Goal: Task Accomplishment & Management: Manage account settings

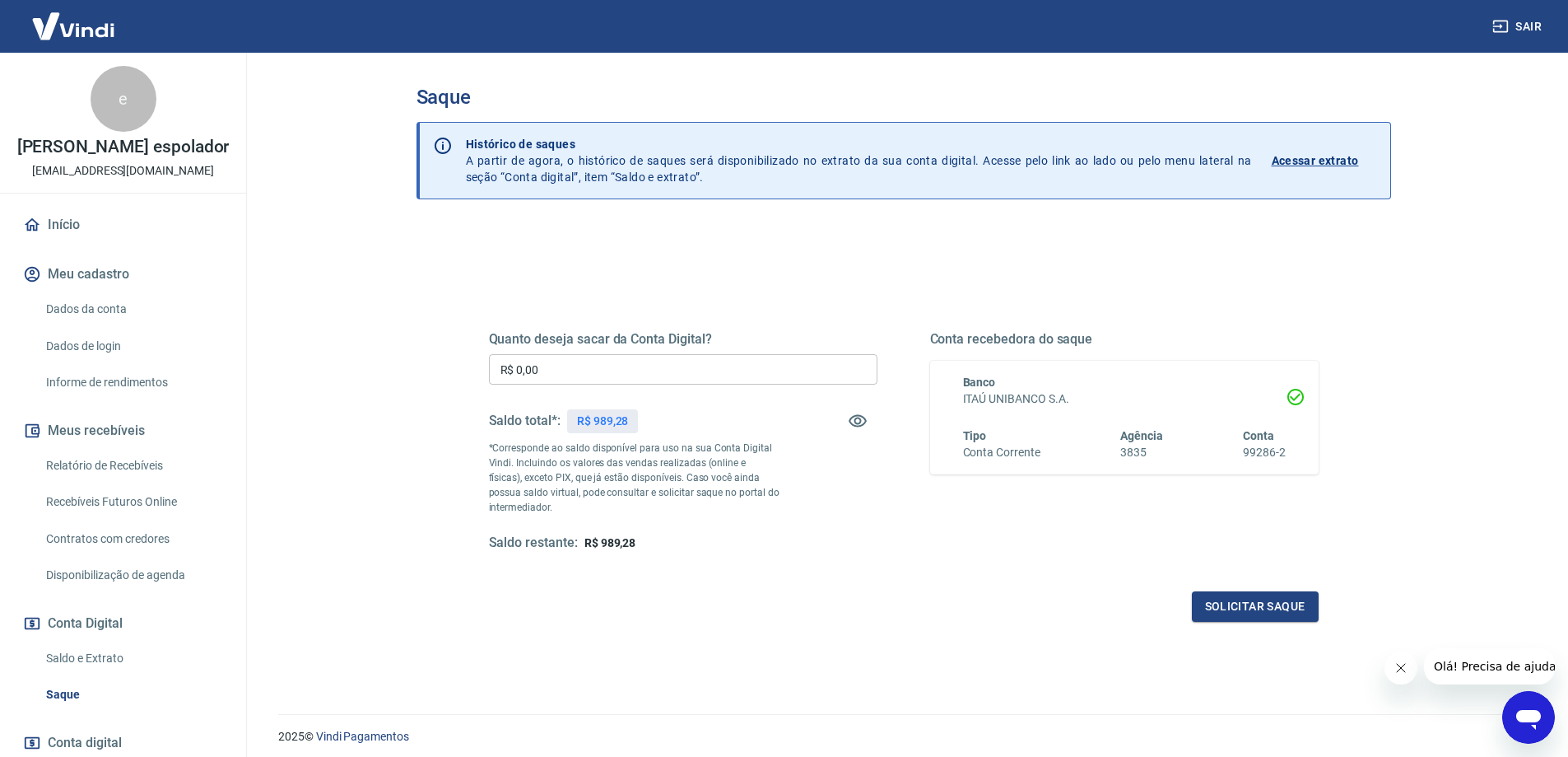
click at [96, 672] on link "Saldo e Extrato" at bounding box center [133, 658] width 187 height 34
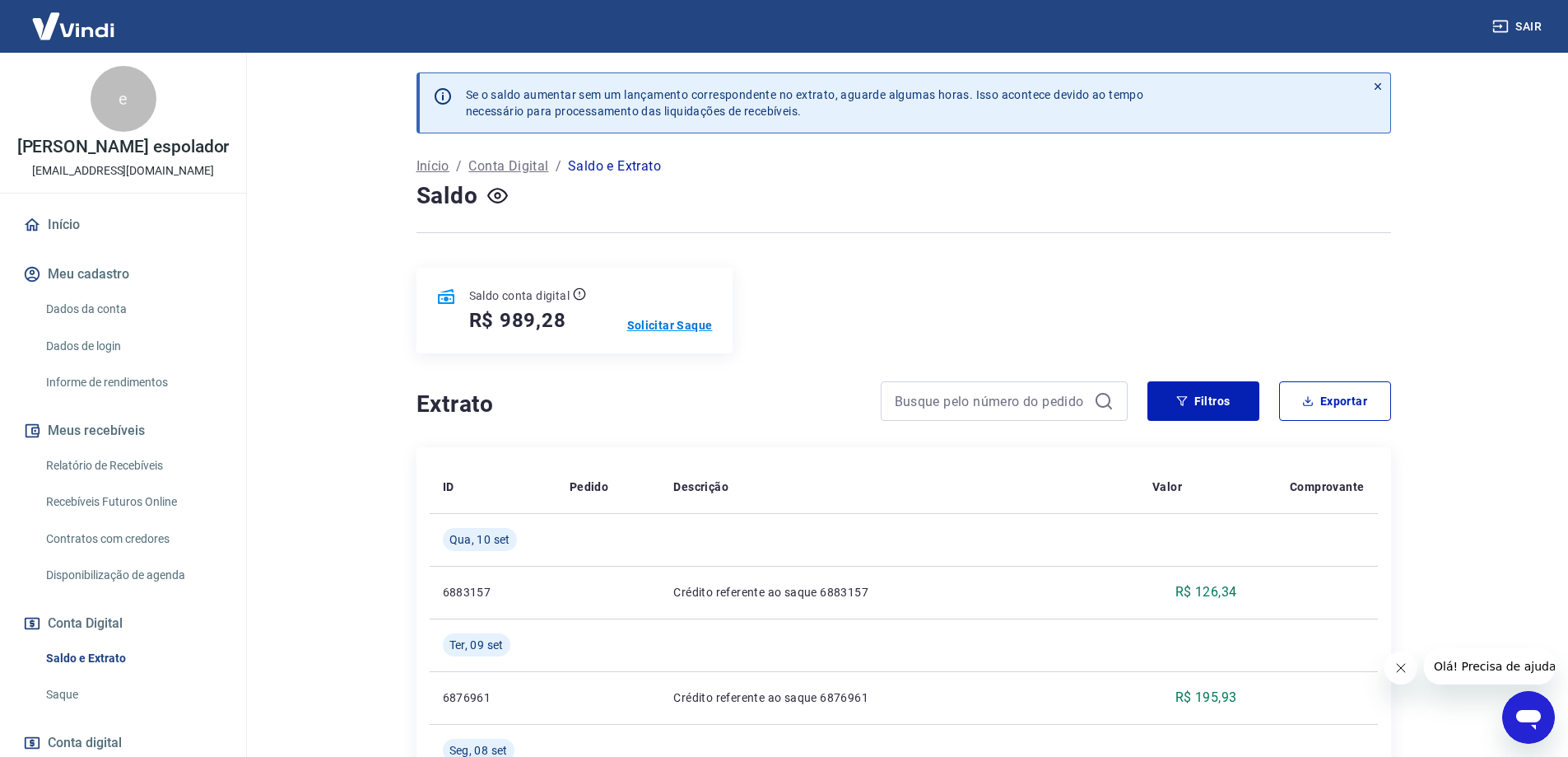
click at [684, 325] on p "Solicitar Saque" at bounding box center [670, 325] width 86 height 16
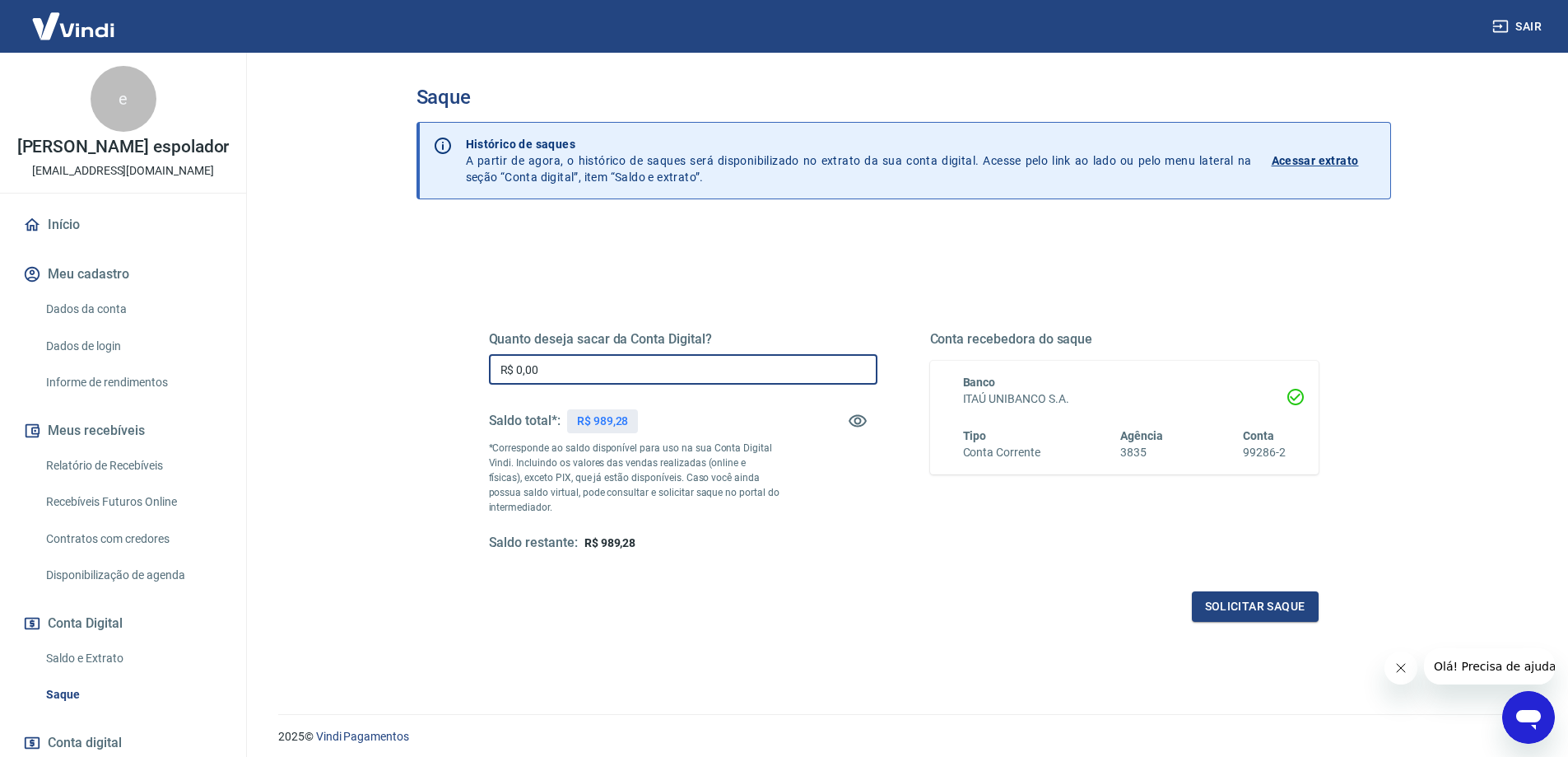
click at [718, 373] on input "R$ 0,00" at bounding box center [683, 370] width 389 height 31
type input "R$ 989,28"
click at [1251, 623] on div "Quanto deseja sacar da Conta Digital? R$ 989,28 ​ Saldo total*: R$ 989,28 *Corr…" at bounding box center [903, 451] width 869 height 383
click at [1253, 613] on button "Solicitar saque" at bounding box center [1255, 607] width 127 height 31
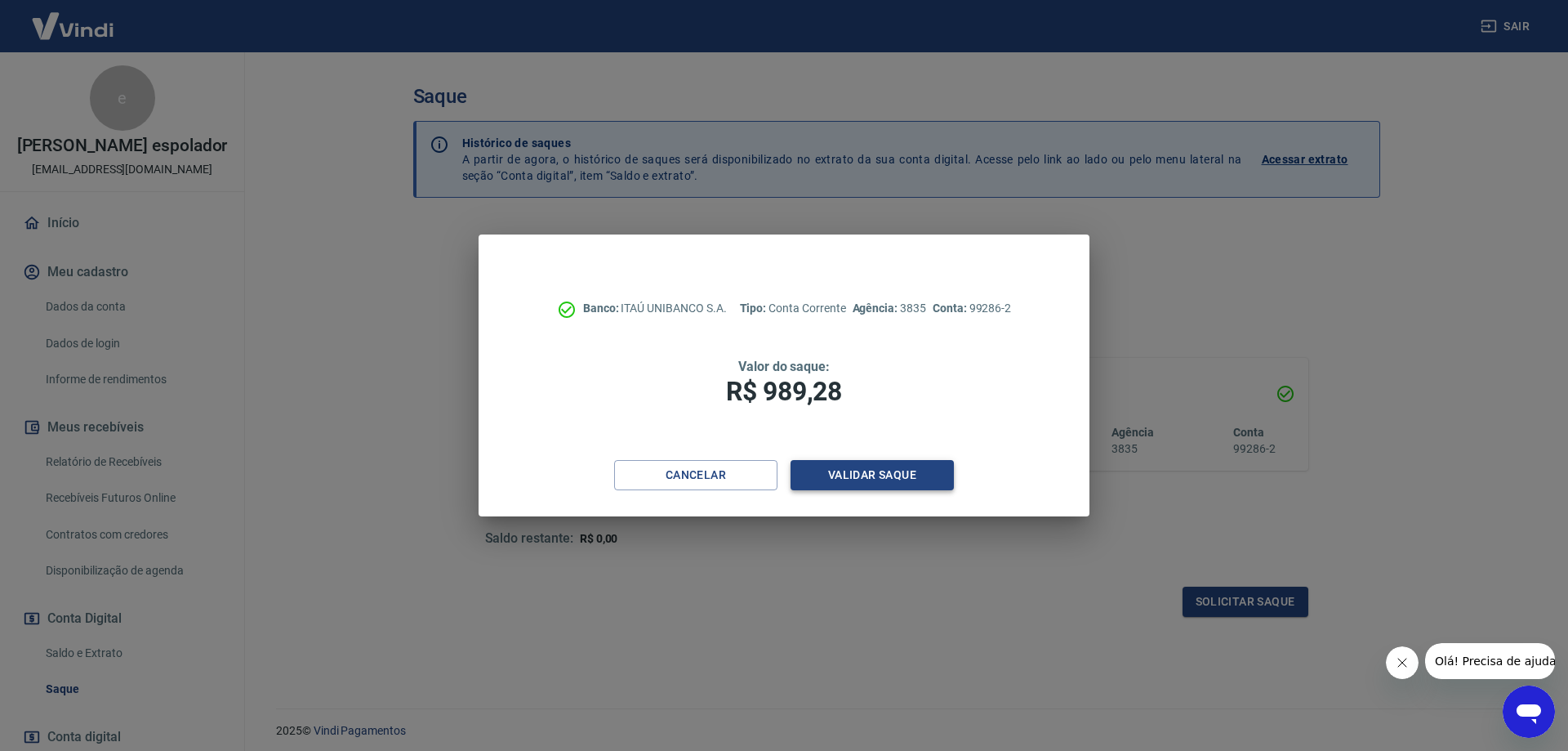
click at [882, 475] on button "Validar saque" at bounding box center [872, 475] width 163 height 31
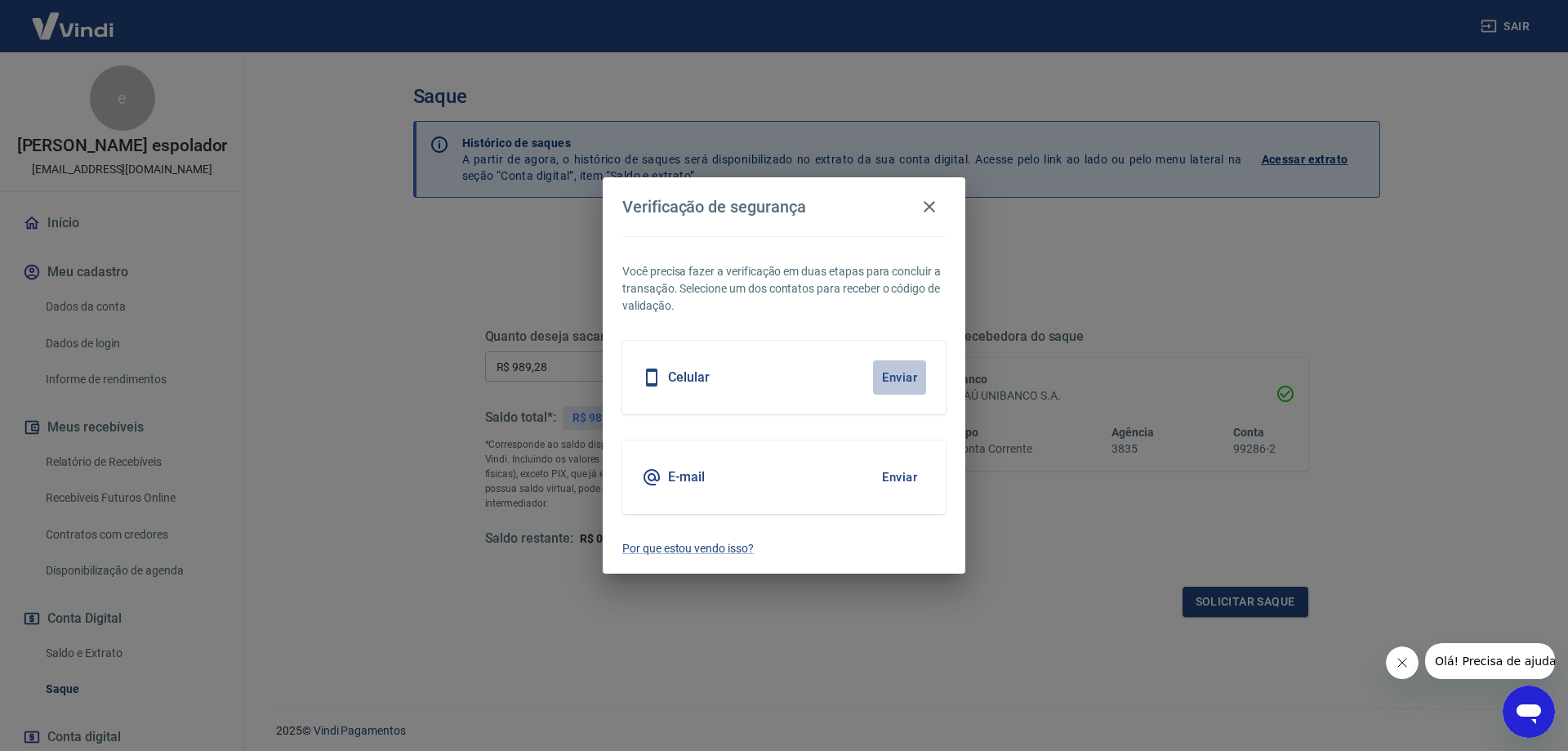
click at [899, 377] on button "Enviar" at bounding box center [900, 377] width 53 height 34
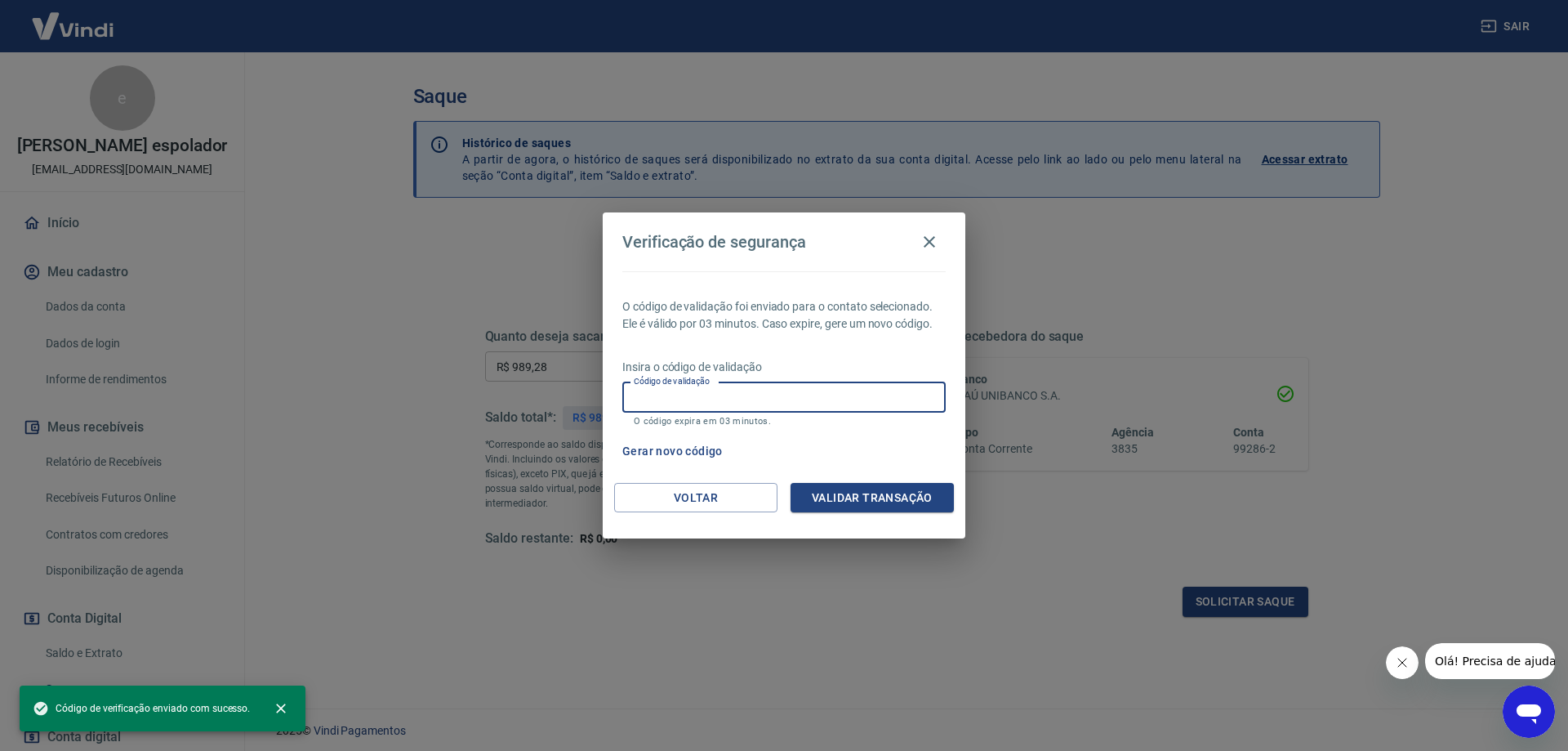
click at [807, 401] on input "Código de validação" at bounding box center [784, 397] width 324 height 31
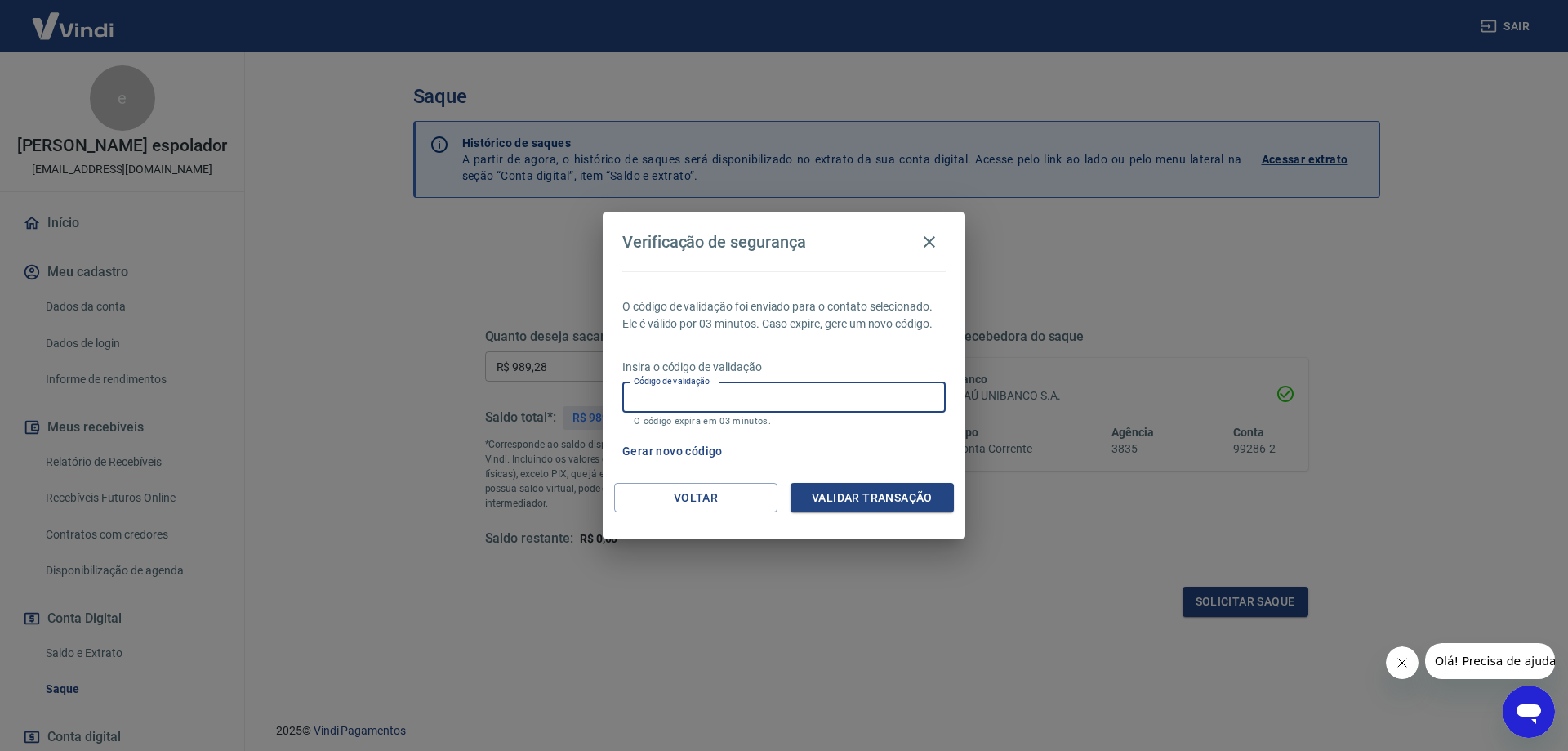
click at [870, 453] on div "Gerar novo código" at bounding box center [780, 452] width 329 height 31
click at [825, 403] on input "Código de validação" at bounding box center [784, 397] width 324 height 31
type input "158248"
click at [914, 483] on button "Validar transação" at bounding box center [872, 498] width 163 height 31
